Goal: Check status: Check status

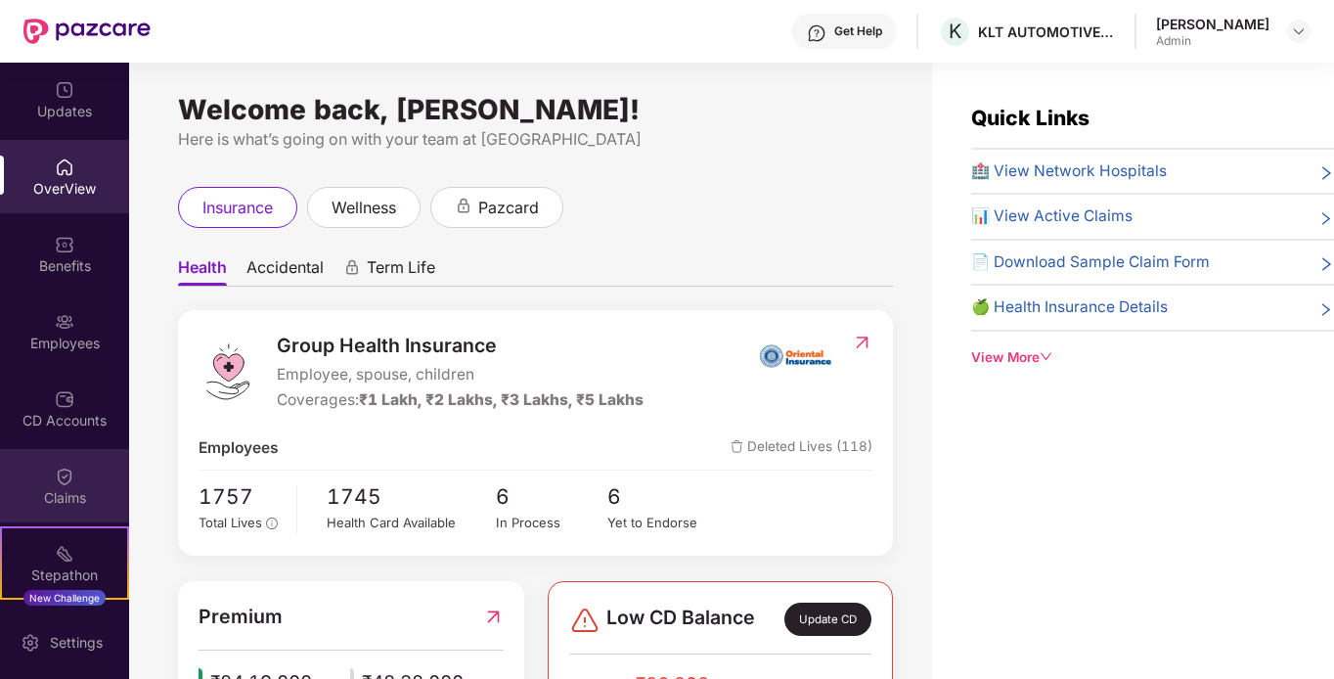
click at [32, 483] on div "Claims" at bounding box center [64, 485] width 129 height 73
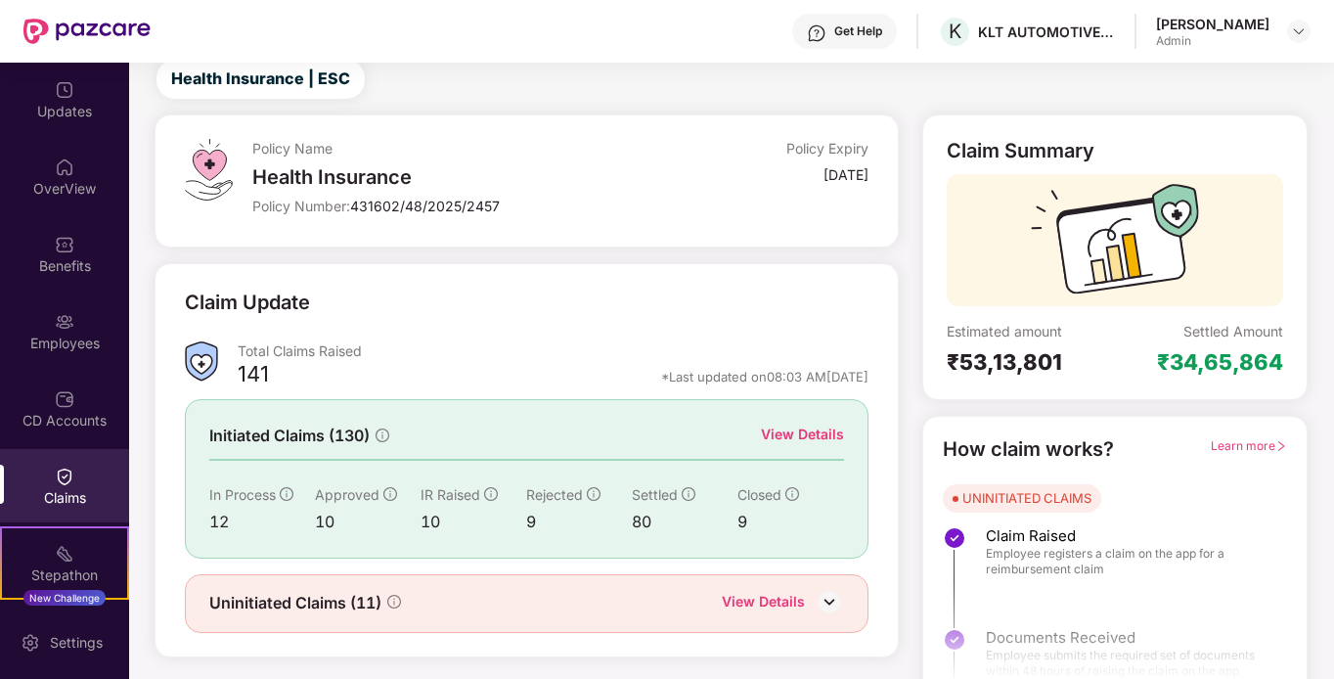
scroll to position [87, 0]
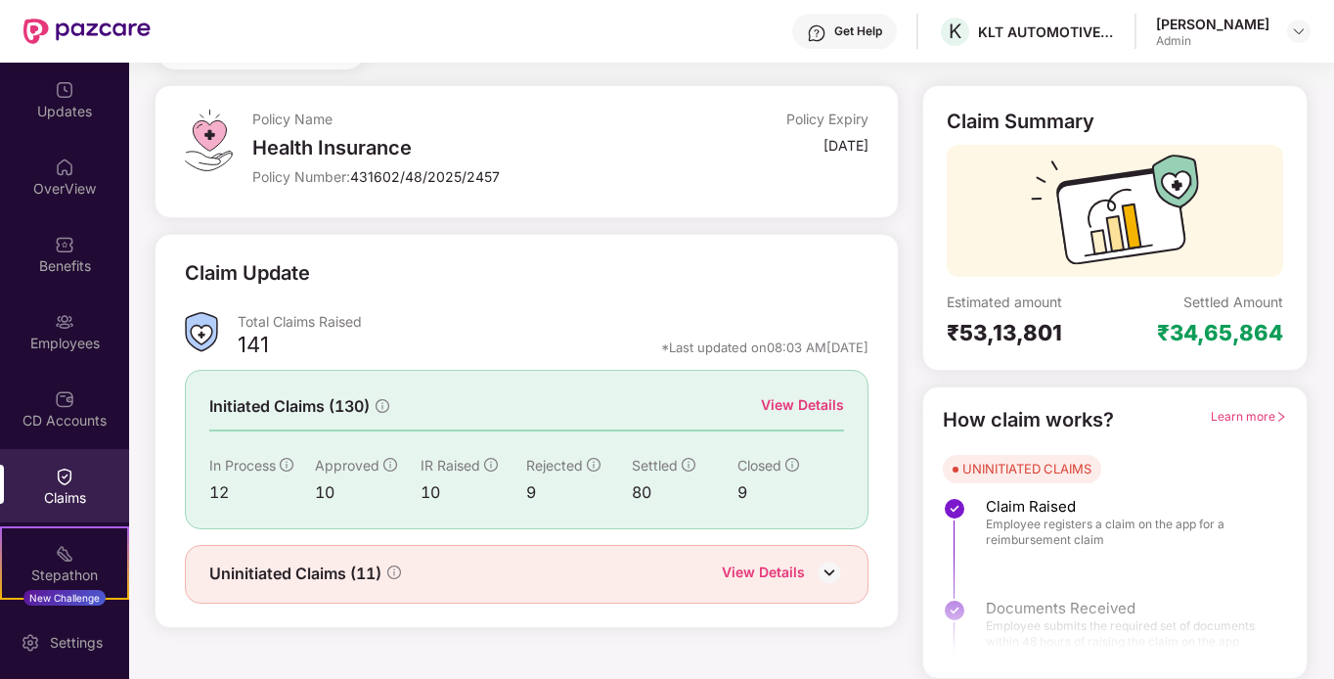
click at [789, 414] on div "View Details" at bounding box center [802, 405] width 83 height 22
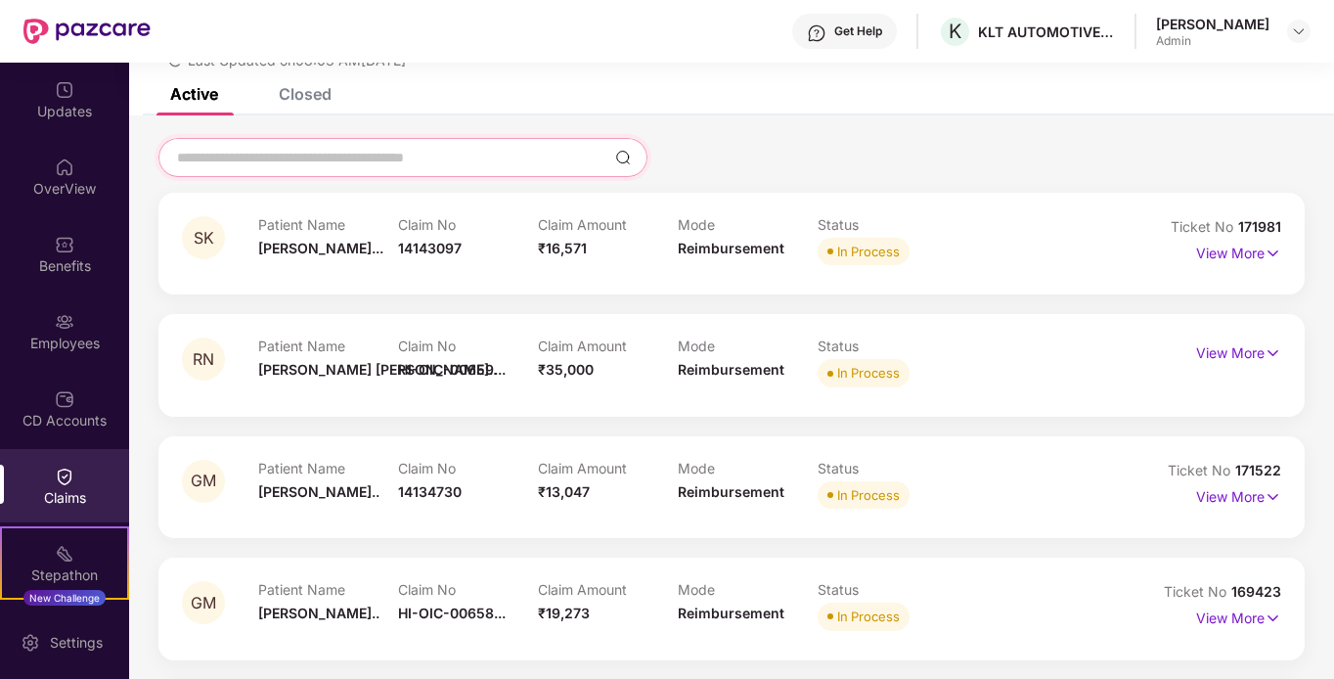
click at [280, 160] on input at bounding box center [391, 158] width 432 height 21
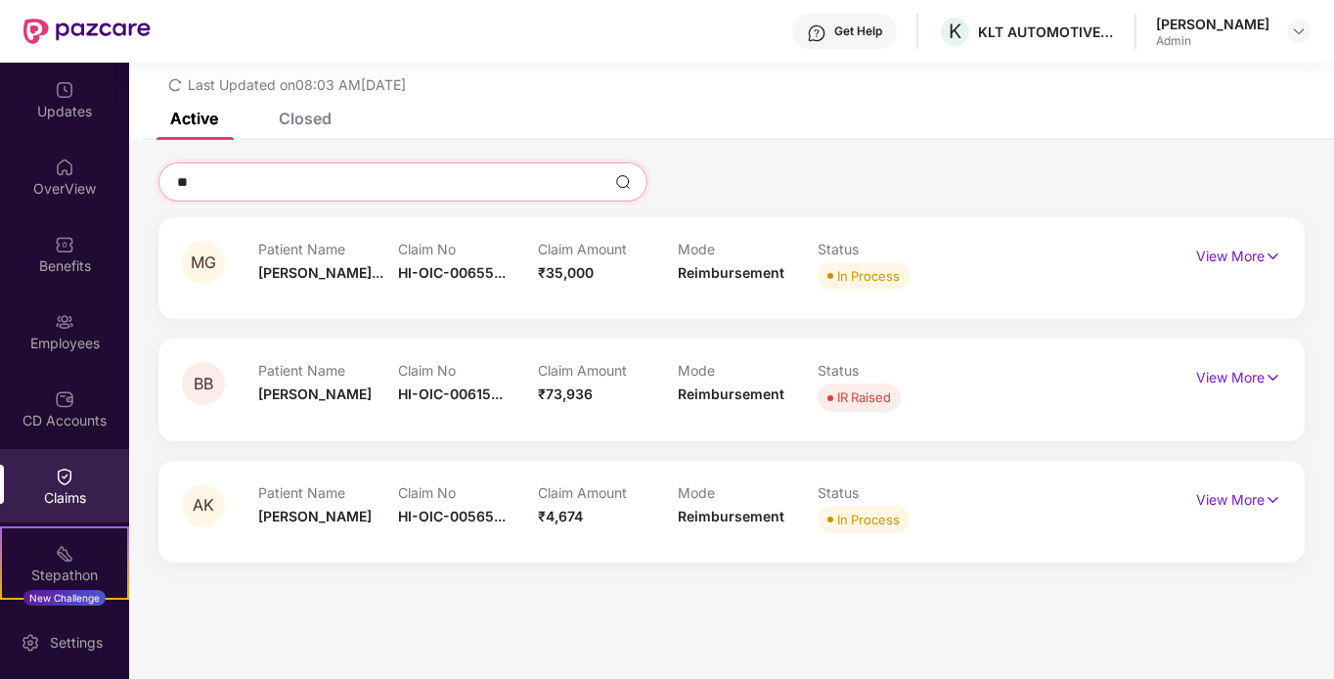
scroll to position [63, 0]
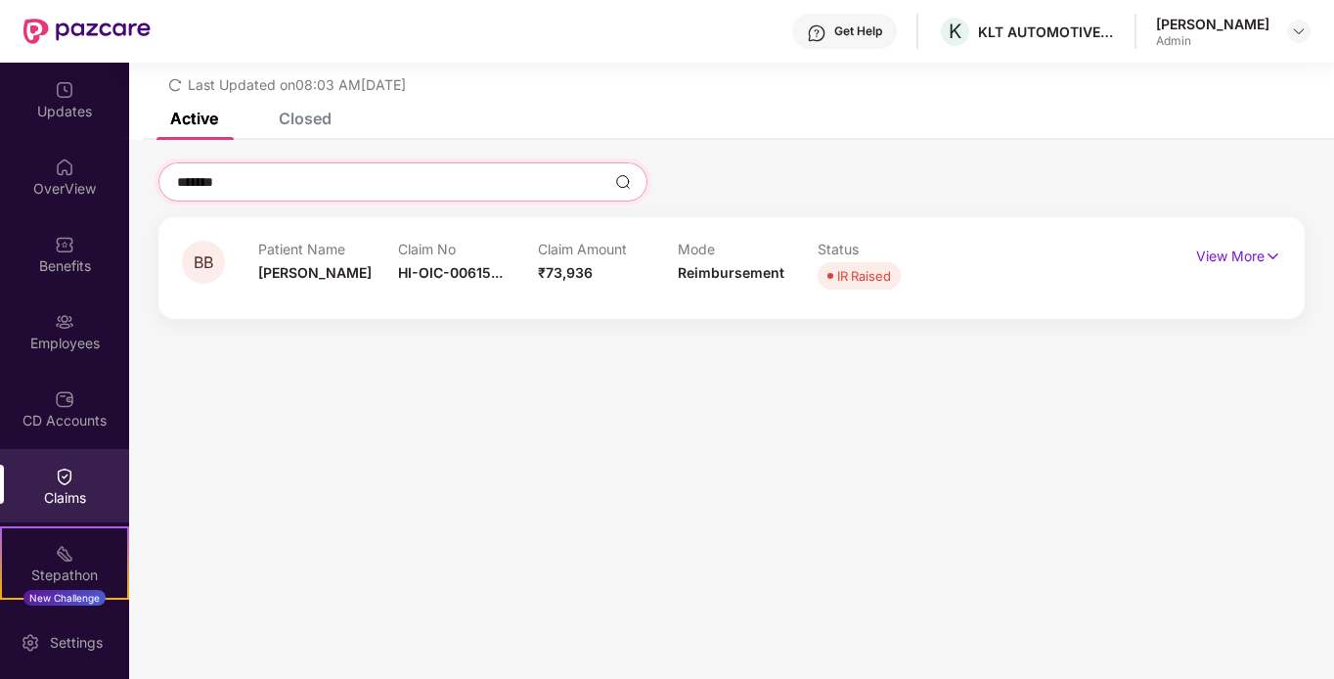
type input "*******"
click at [857, 277] on div "IR Raised" at bounding box center [864, 276] width 54 height 20
click at [1214, 264] on p "View More" at bounding box center [1238, 254] width 85 height 26
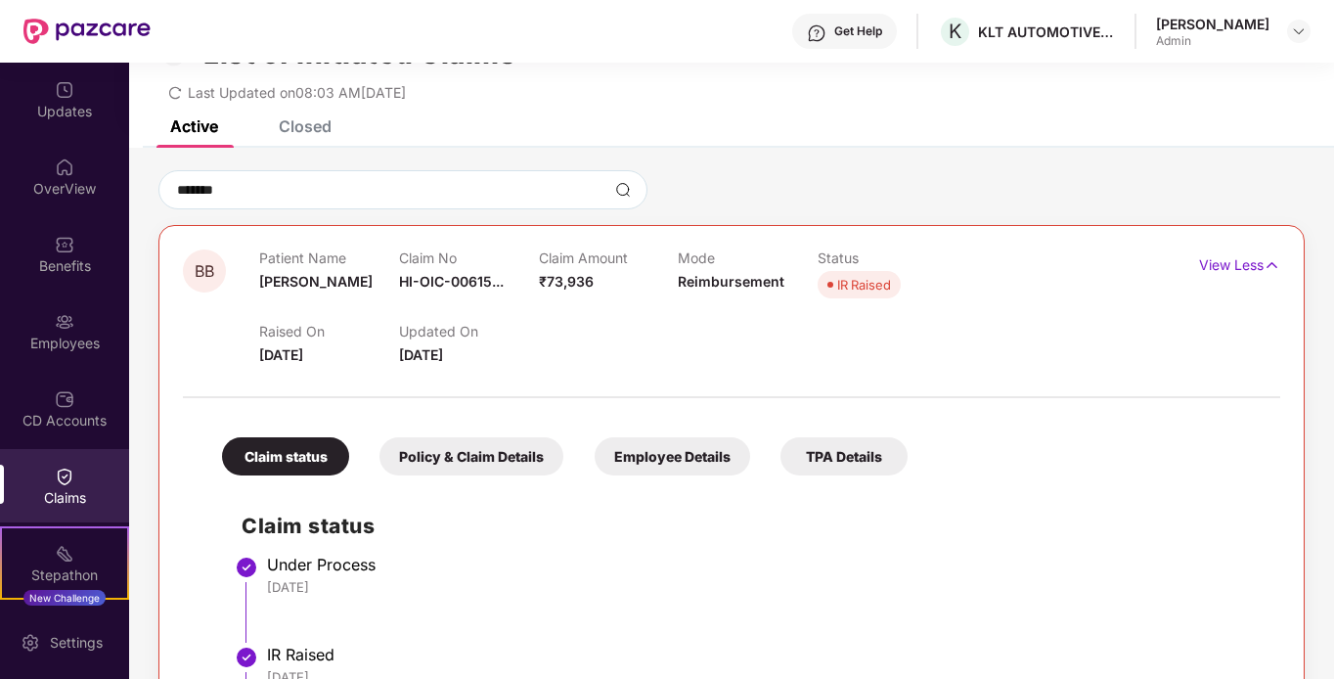
scroll to position [0, 0]
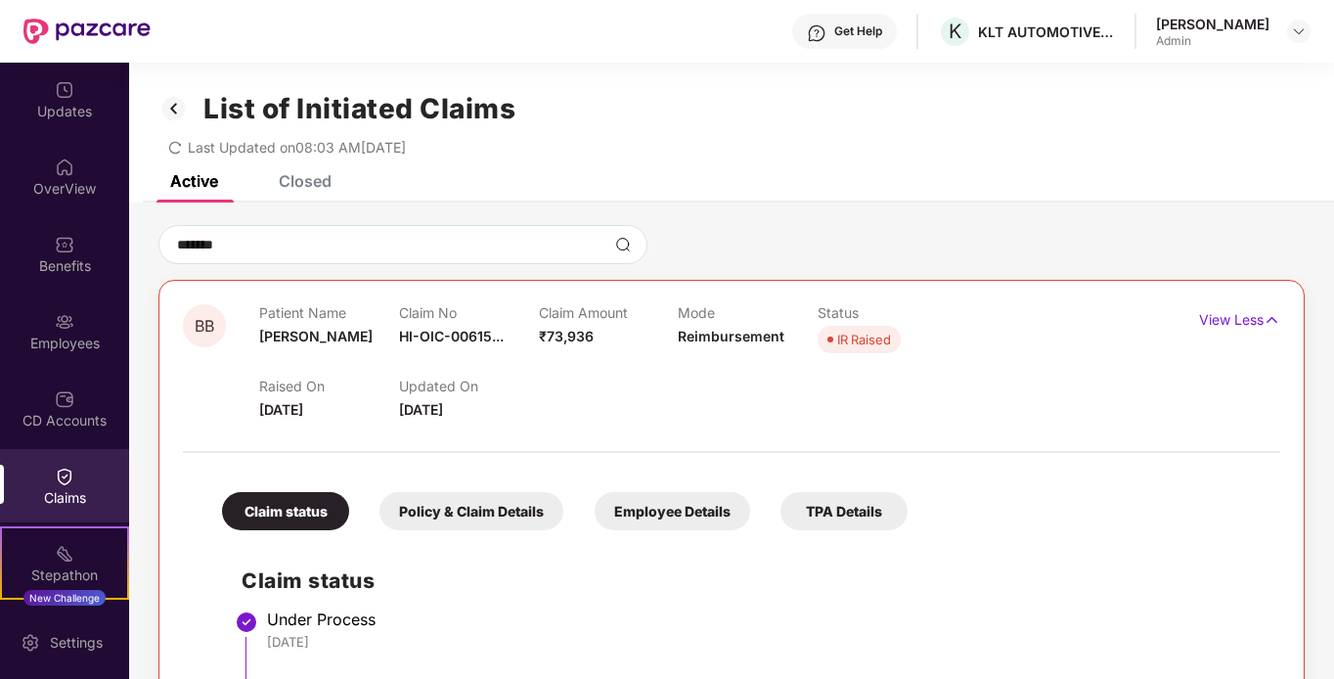
click at [855, 345] on div "IR Raised" at bounding box center [864, 340] width 54 height 20
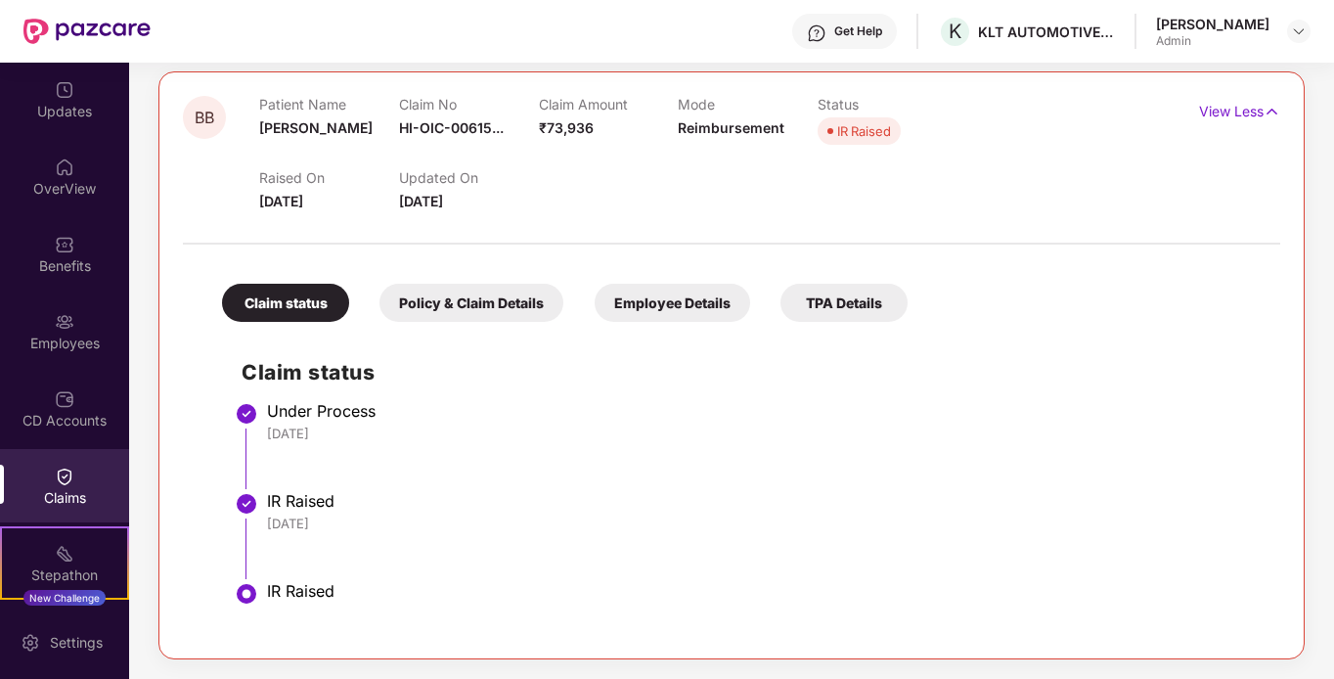
scroll to position [13, 0]
